Goal: Navigation & Orientation: Find specific page/section

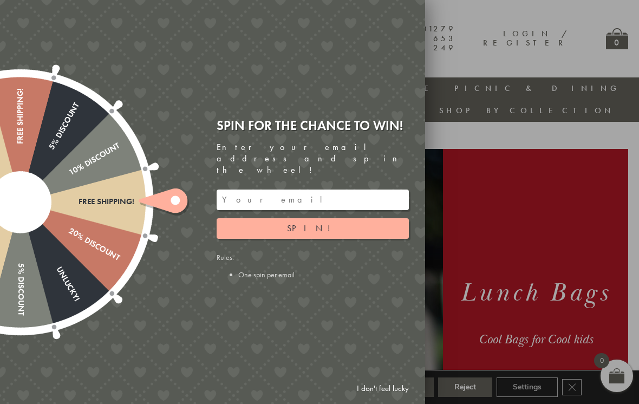
click at [585, 52] on div at bounding box center [319, 202] width 639 height 404
click at [384, 389] on link "I don't feel lucky" at bounding box center [382, 388] width 63 height 20
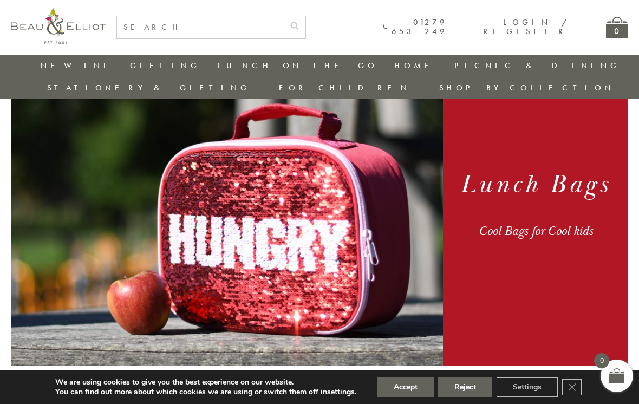
scroll to position [101, 0]
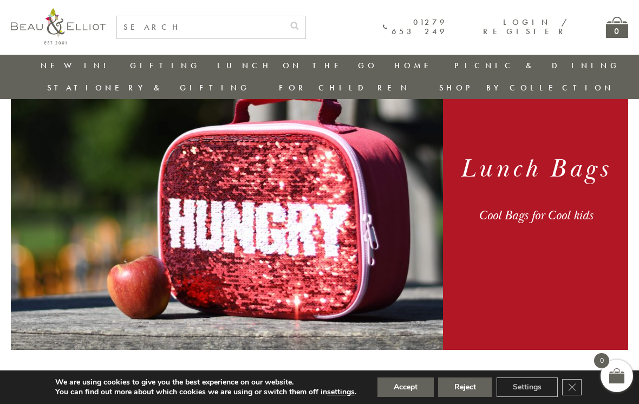
click at [475, 397] on button "Reject" at bounding box center [465, 386] width 54 height 19
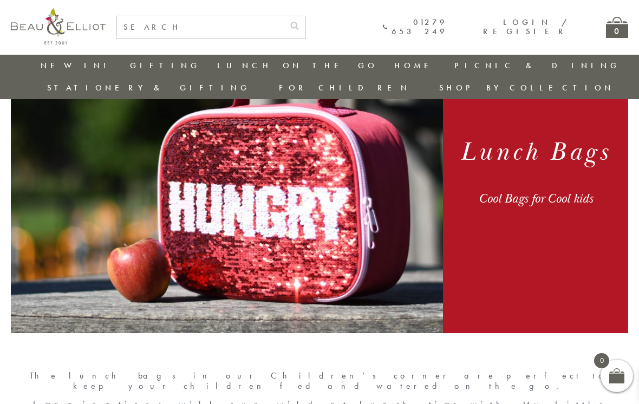
click at [387, 143] on link "Lunch Bags" at bounding box center [338, 147] width 97 height 9
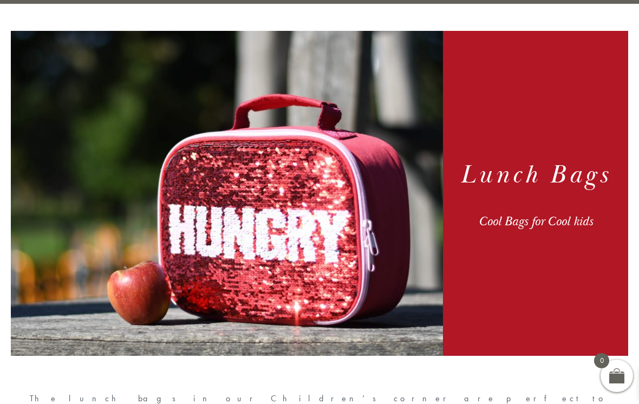
scroll to position [118, 0]
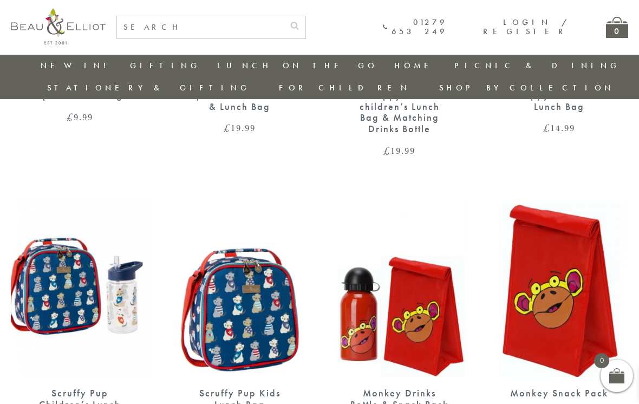
scroll to position [747, 0]
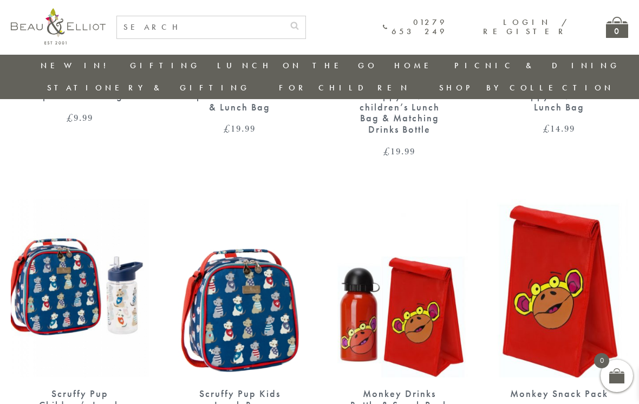
click at [57, 63] on link "New in!" at bounding box center [77, 65] width 73 height 11
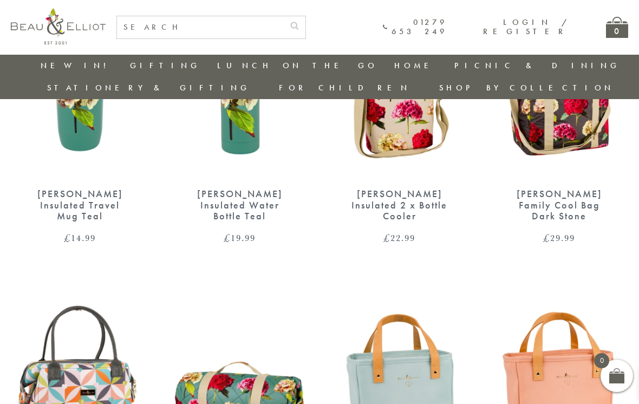
scroll to position [780, 0]
